Goal: Transaction & Acquisition: Subscribe to service/newsletter

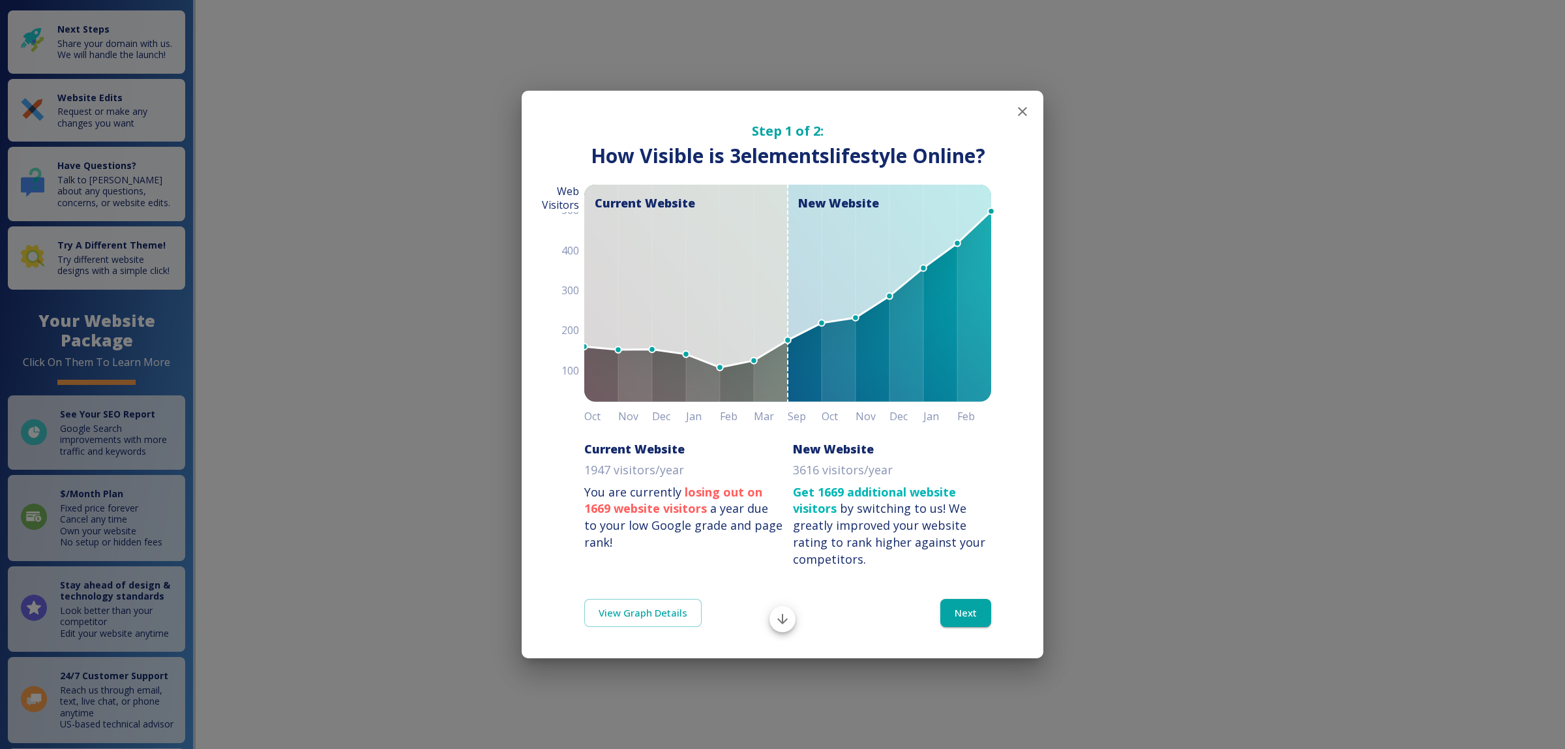
click at [1019, 115] on icon "button" at bounding box center [1022, 111] width 9 height 9
